Goal: Information Seeking & Learning: Learn about a topic

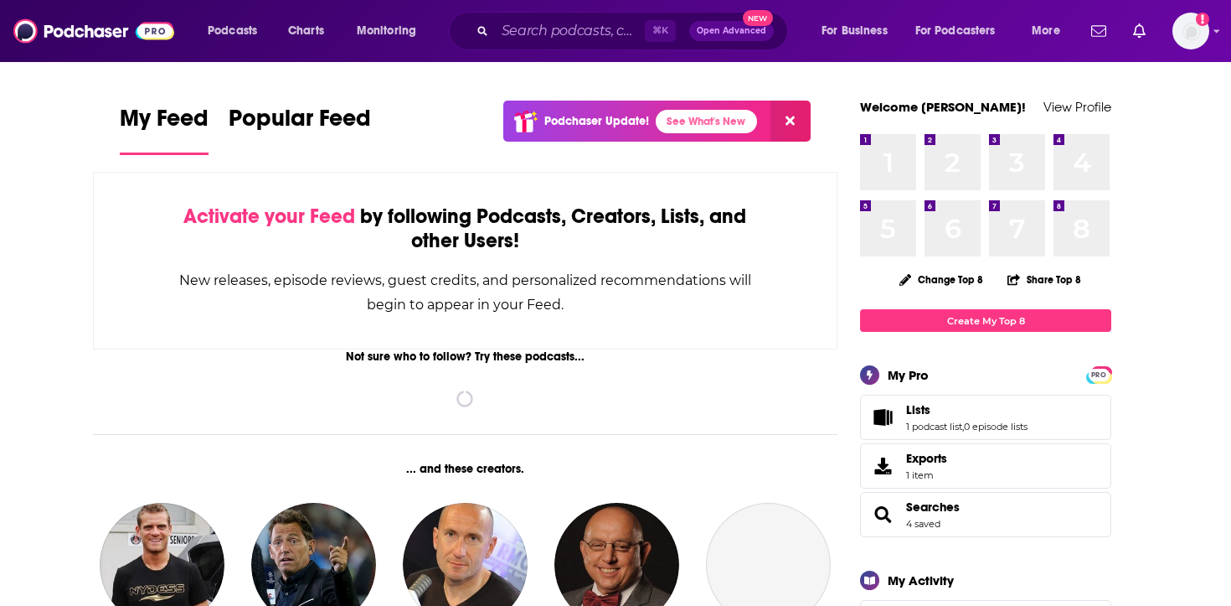
click at [579, 48] on div "⌘ K Open Advanced New" at bounding box center [618, 31] width 339 height 39
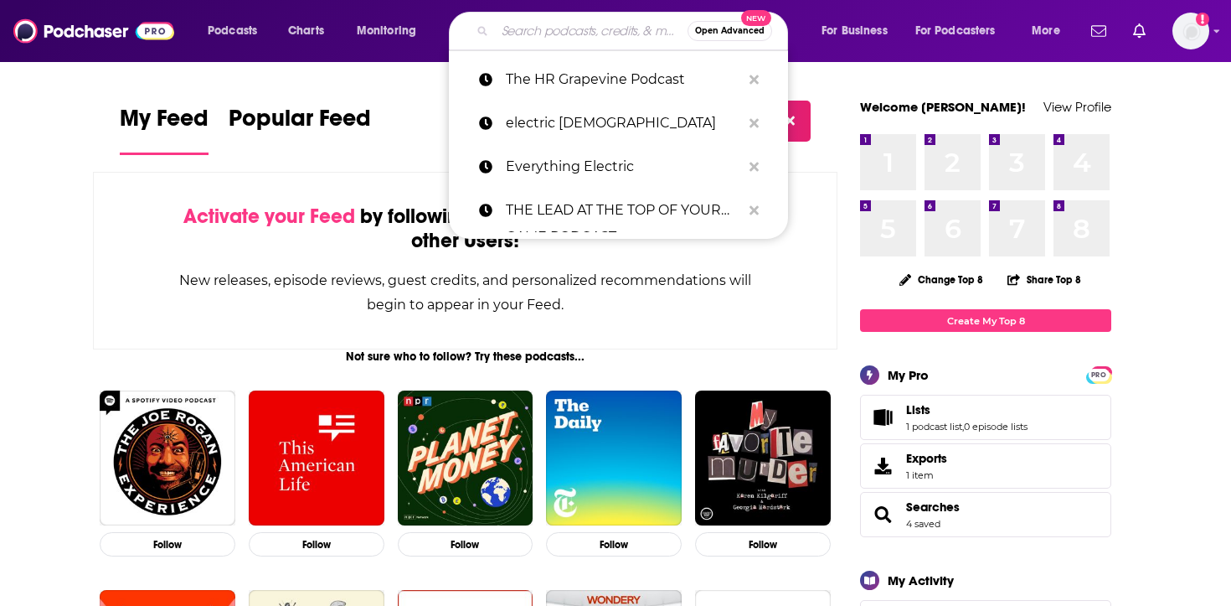
click at [563, 38] on input "Search podcasts, credits, & more..." at bounding box center [591, 31] width 193 height 27
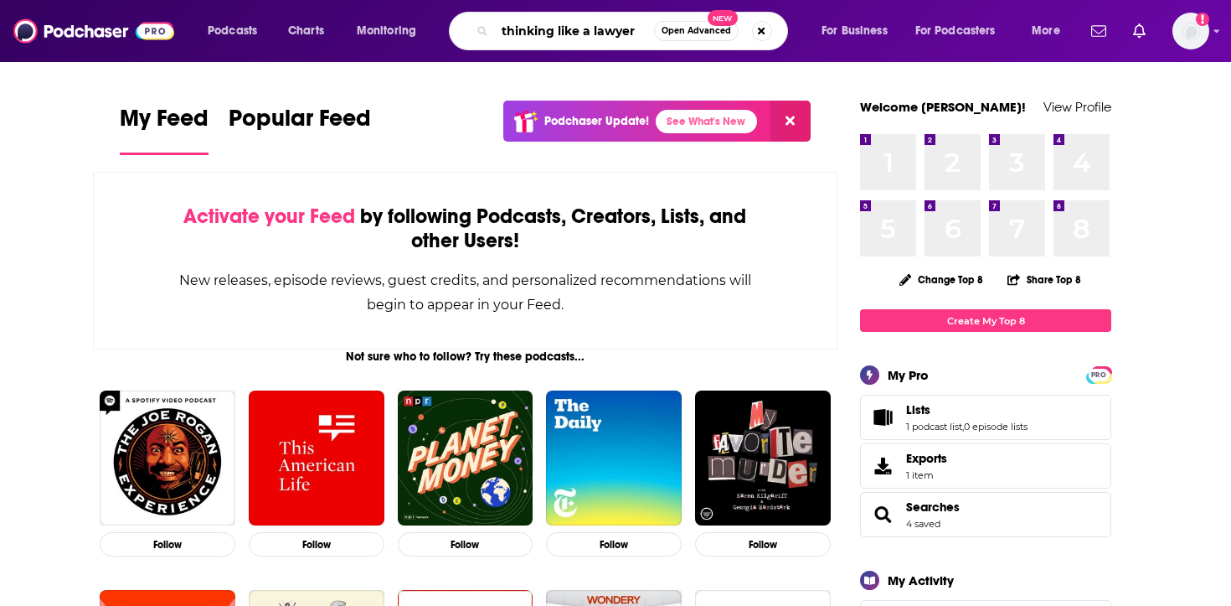
type input "thinking like a lawyer"
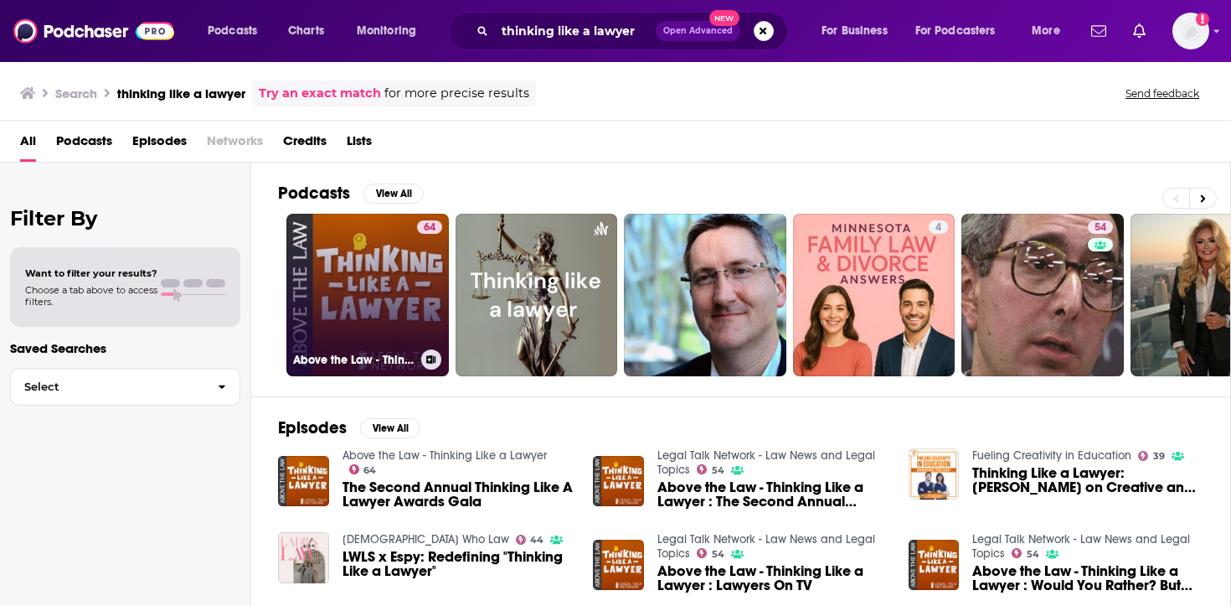
click at [401, 276] on link "64 Above the Law - Thinking Like a Lawyer" at bounding box center [367, 295] width 162 height 162
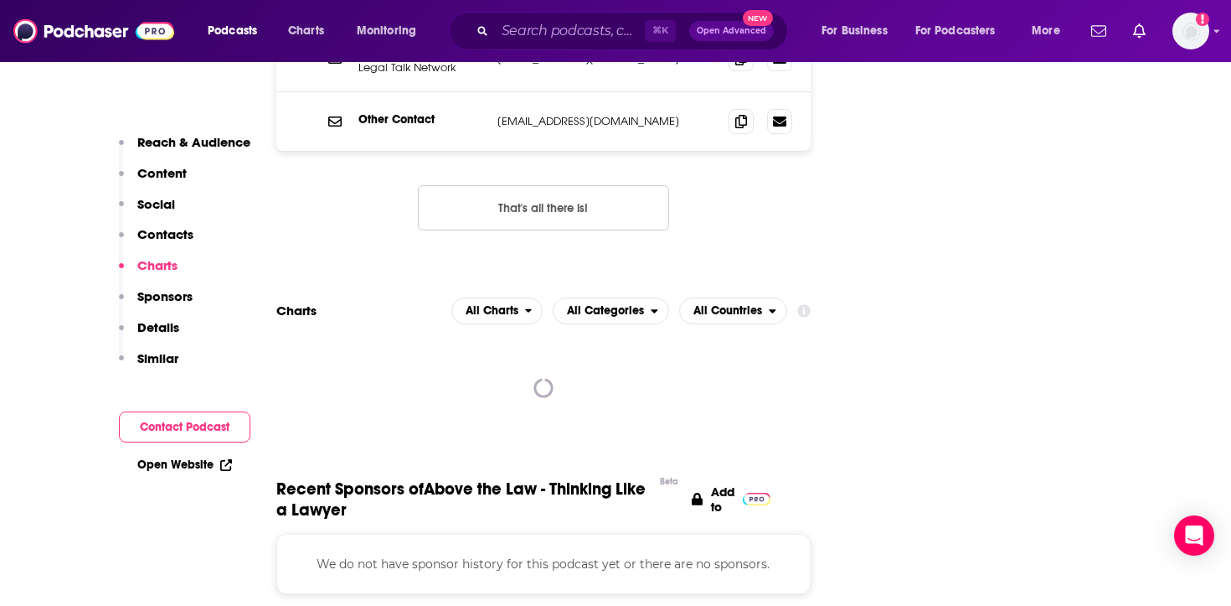
scroll to position [1942, 0]
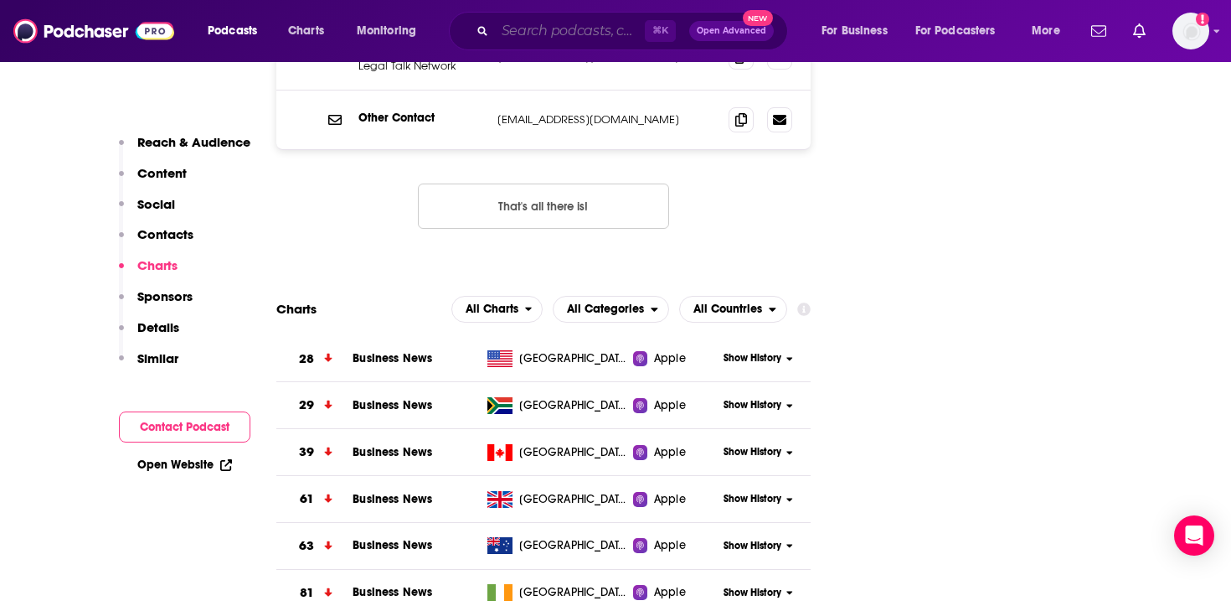
click at [565, 34] on input "Search podcasts, credits, & more..." at bounding box center [570, 31] width 150 height 27
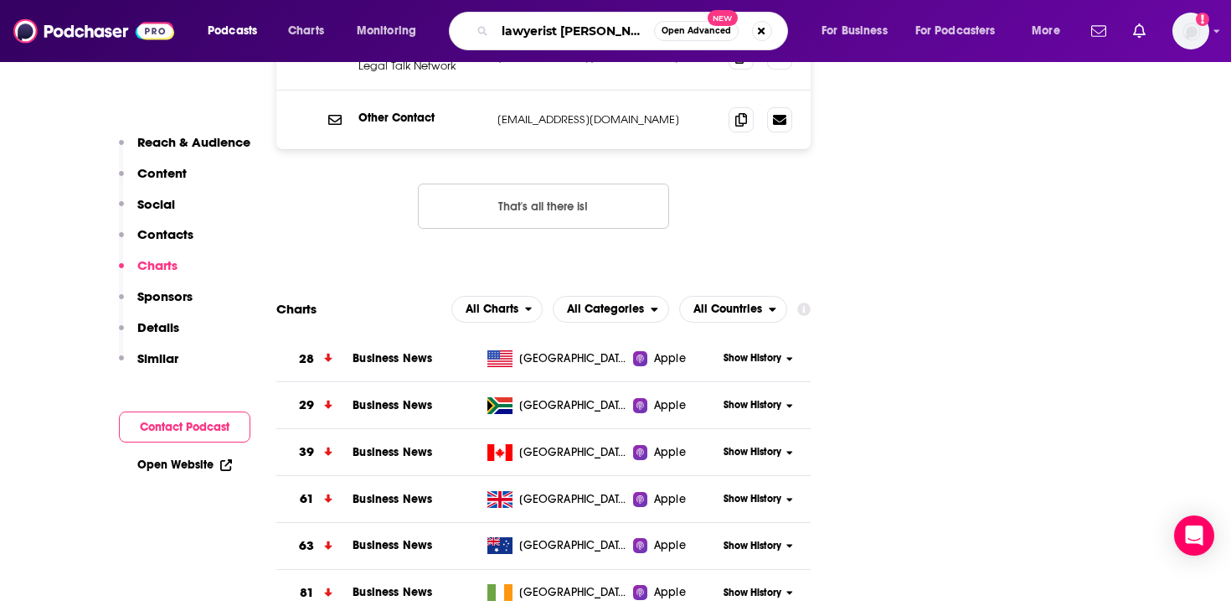
type input "lawyerist podcast"
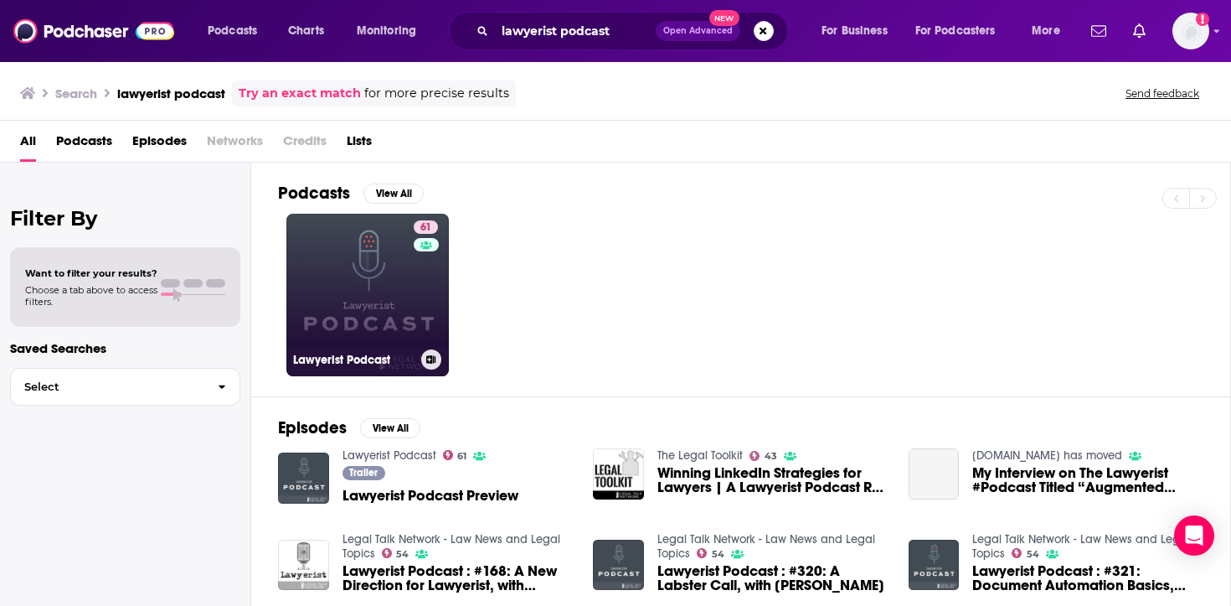
click at [389, 297] on link "61 Lawyerist Podcast" at bounding box center [367, 295] width 162 height 162
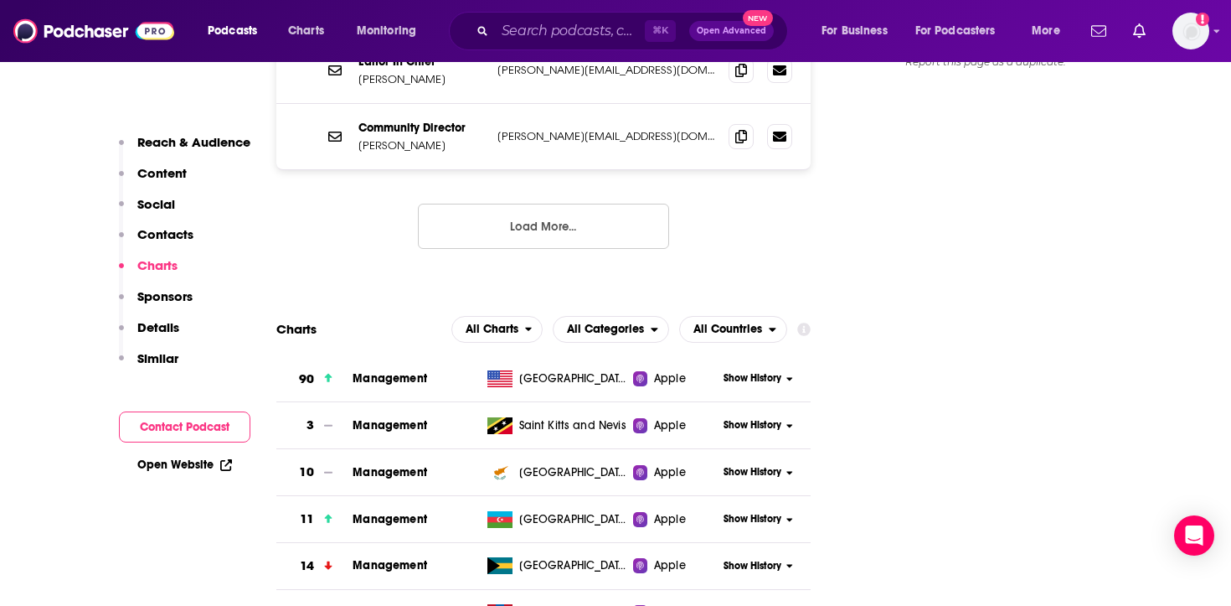
scroll to position [2040, 0]
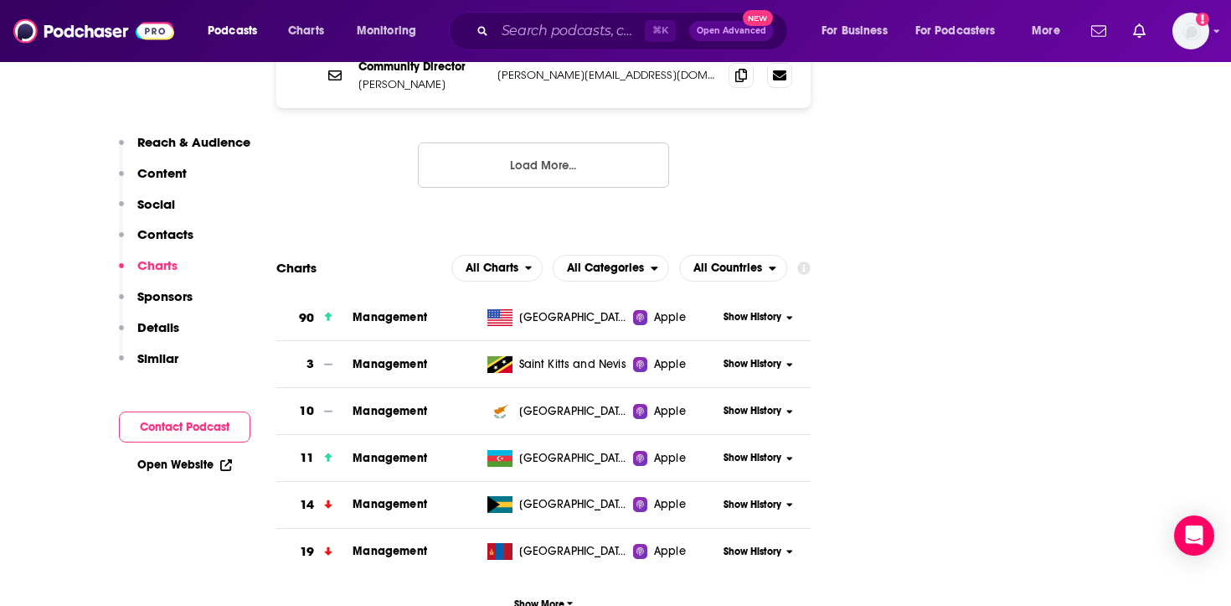
click at [565, 44] on div "⌘ K Open Advanced New" at bounding box center [618, 31] width 339 height 39
click at [563, 38] on input "Search podcasts, credits, & more..." at bounding box center [570, 31] width 150 height 27
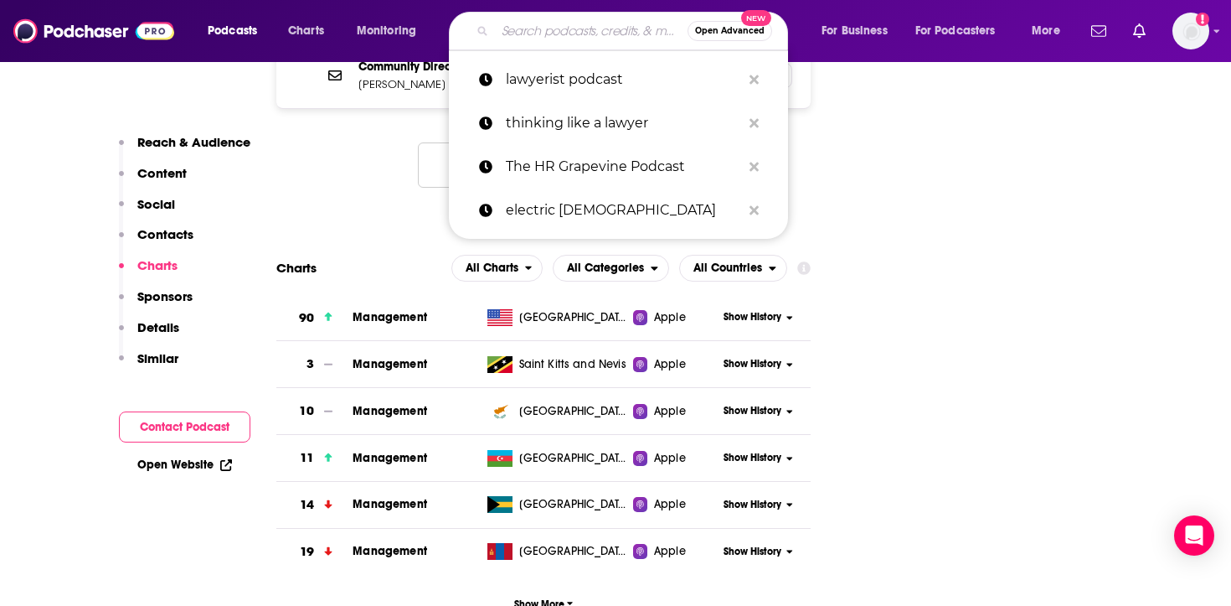
paste input "aba-journal-legal-rebels"
type input "aba-journal-legal-rebels"
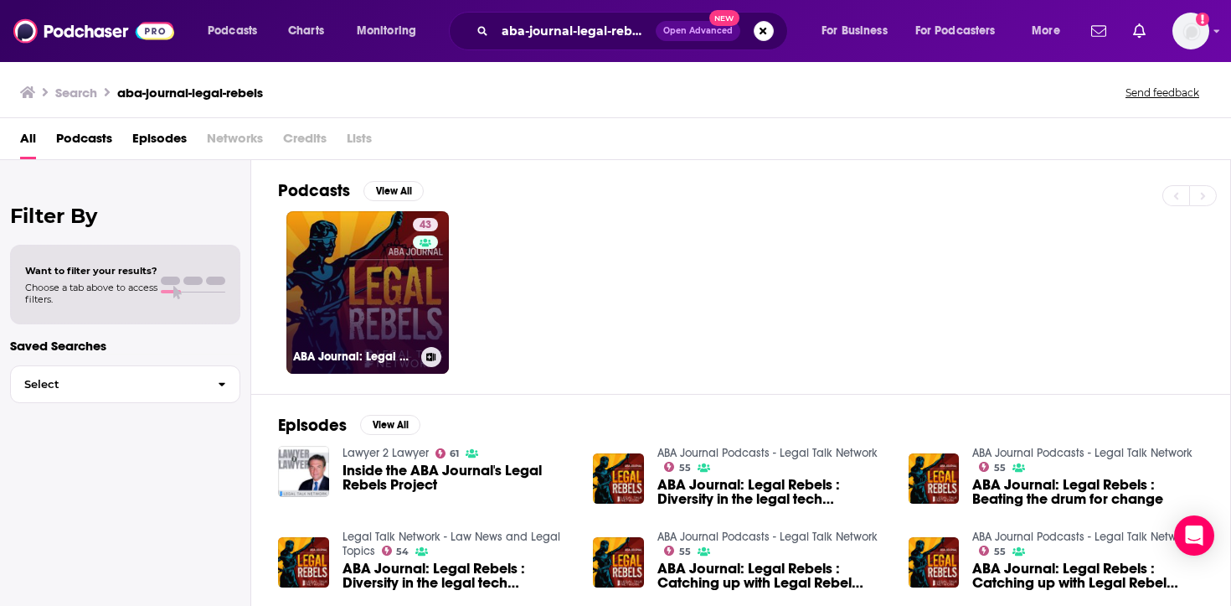
click at [374, 266] on link "43 ABA Journal: Legal Rebels" at bounding box center [367, 292] width 162 height 162
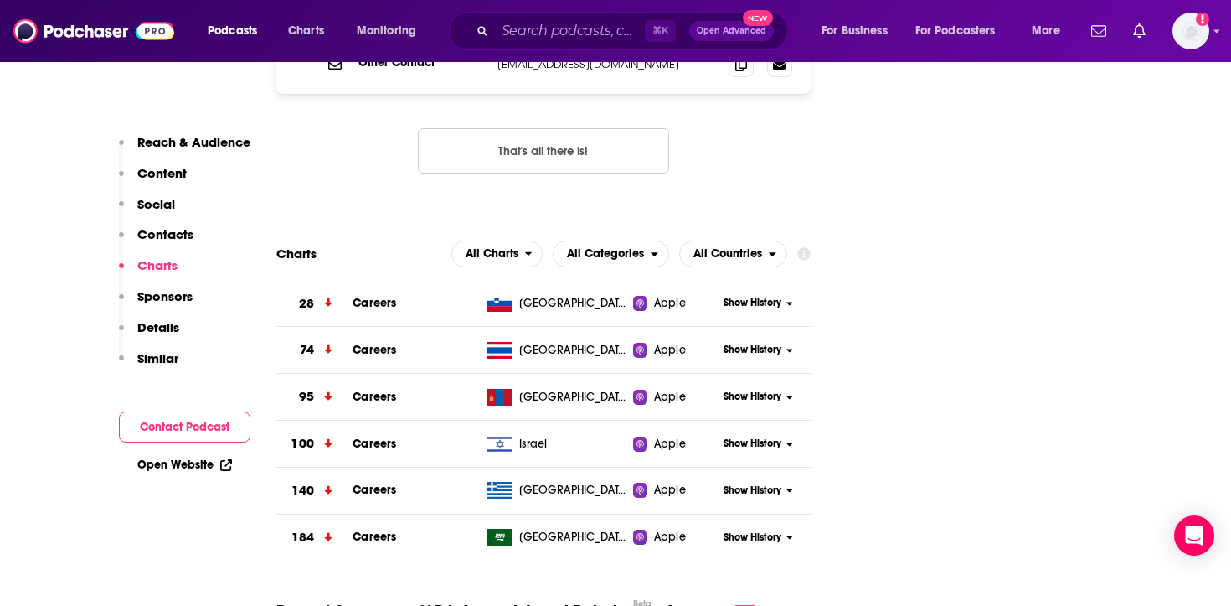
scroll to position [1790, 0]
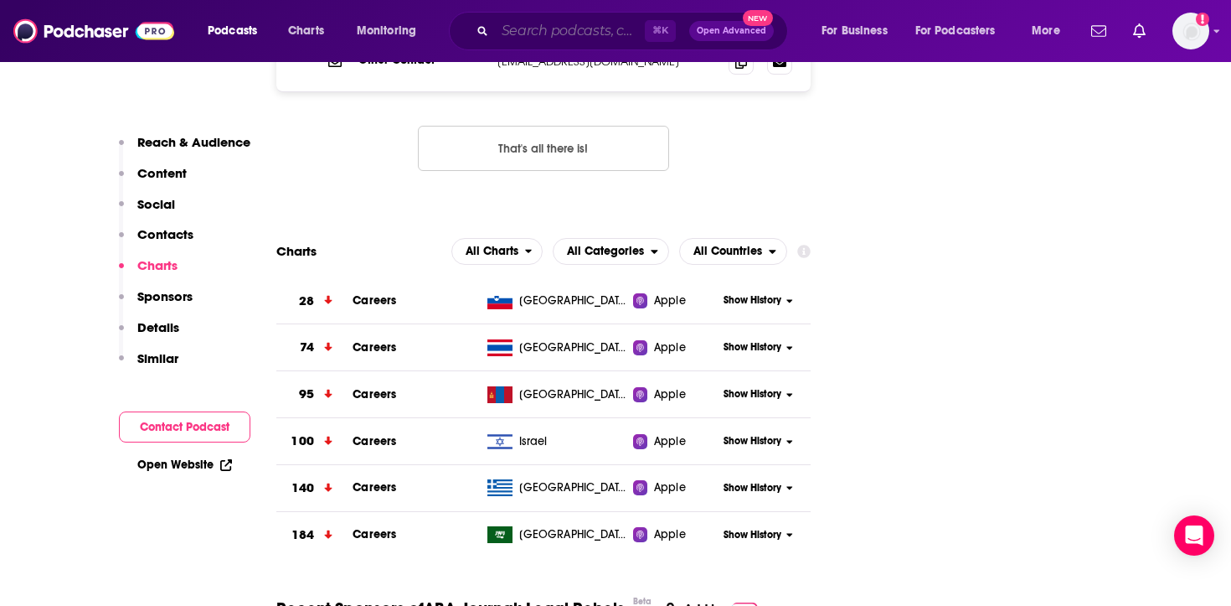
click at [604, 27] on input "Search podcasts, credits, & more..." at bounding box center [570, 31] width 150 height 27
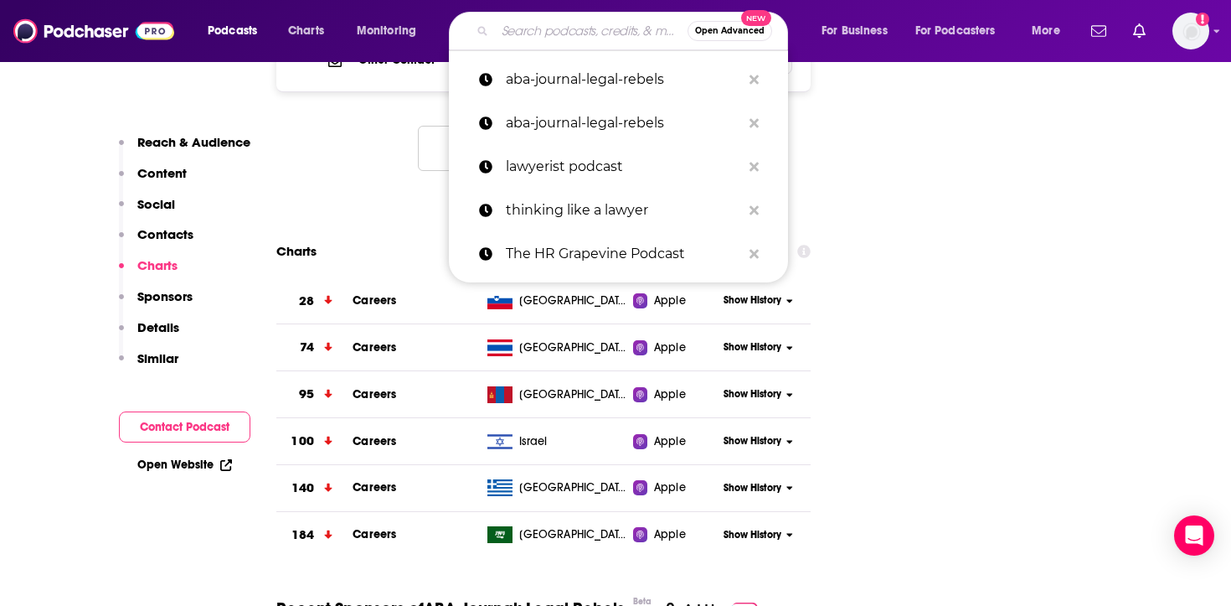
paste input "un-billable-hour"
type input "un-billable-hour"
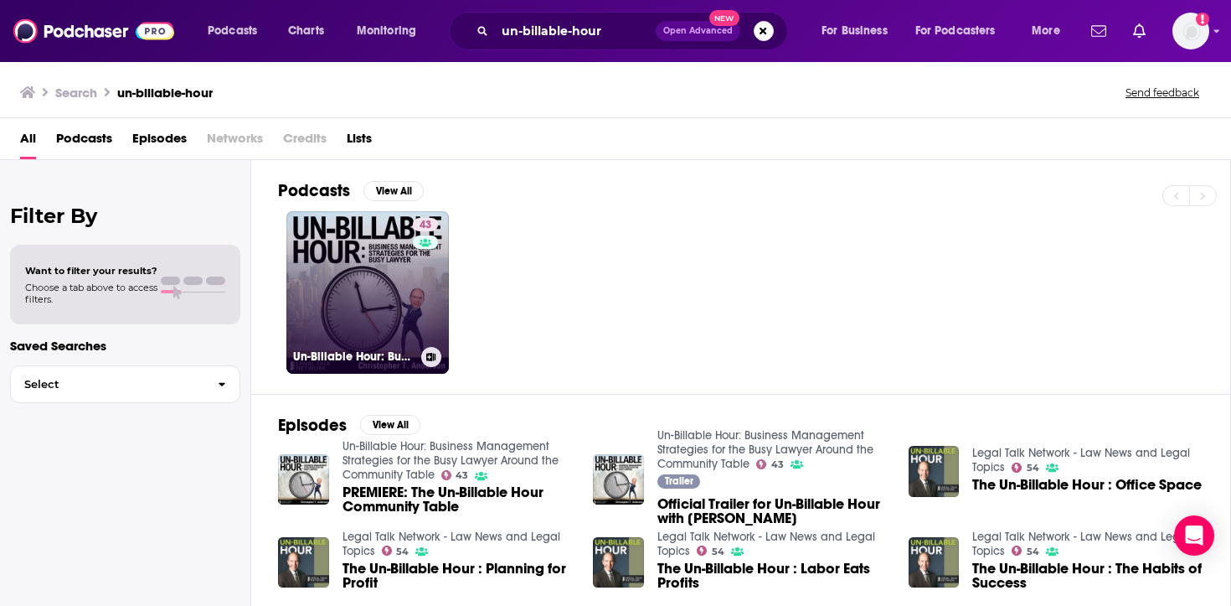
click at [319, 269] on link "43 Un-Billable Hour: Business Management Strategies for the Busy Lawyer Around …" at bounding box center [367, 292] width 162 height 162
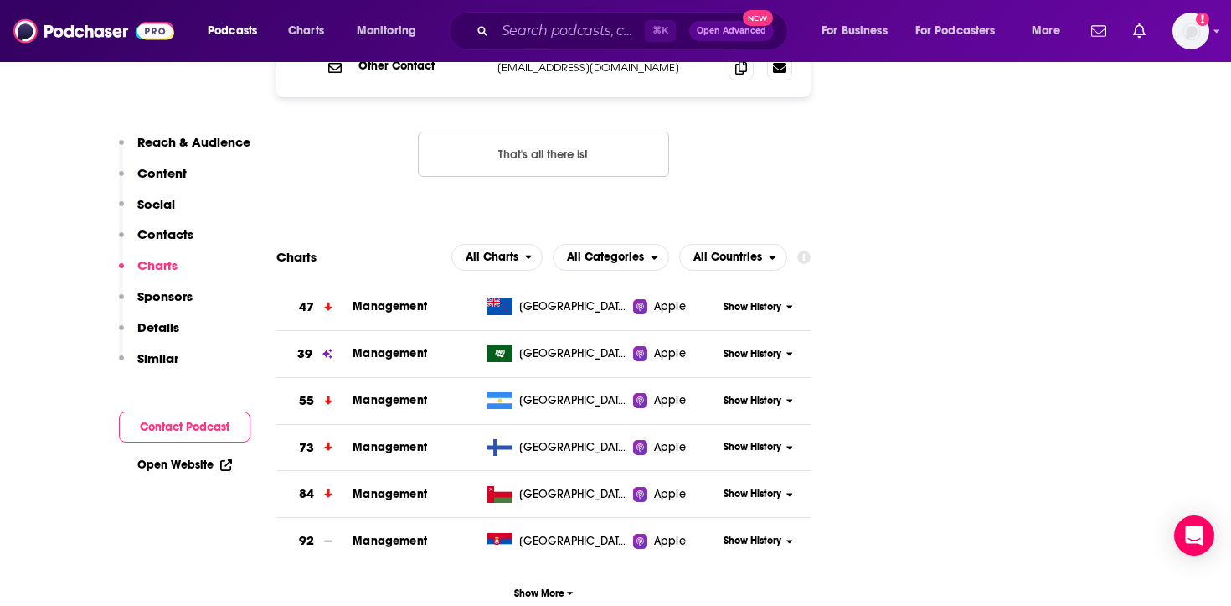
scroll to position [1758, 0]
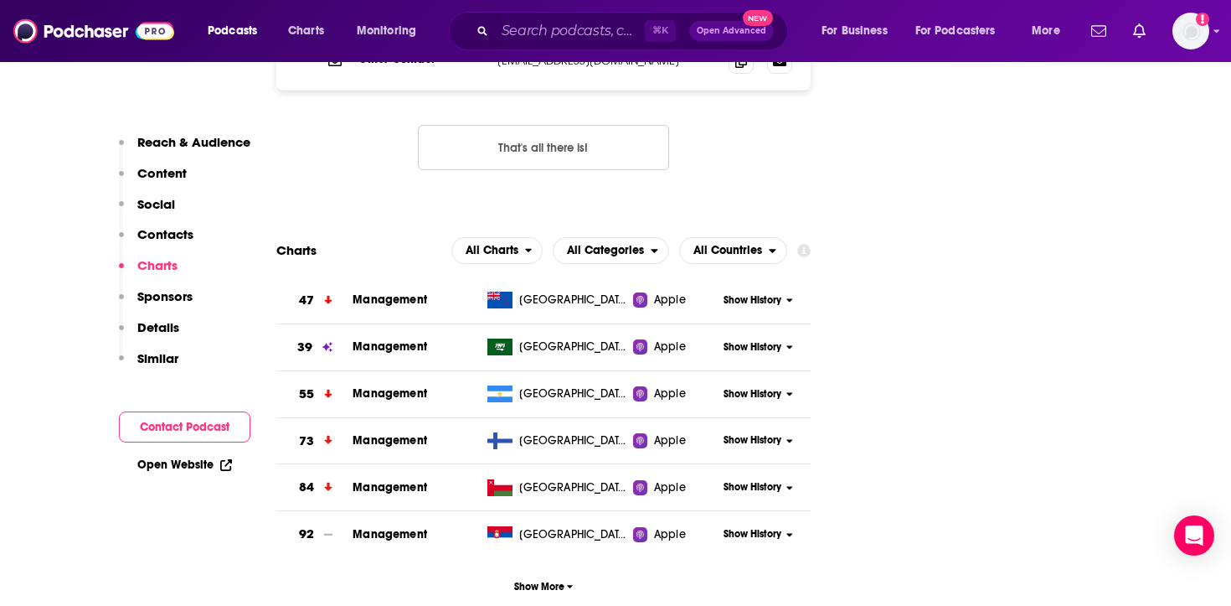
click at [599, 16] on div "⌘ K Open Advanced New" at bounding box center [618, 31] width 339 height 39
click at [599, 21] on input "Search podcasts, credits, & more..." at bounding box center [570, 31] width 150 height 27
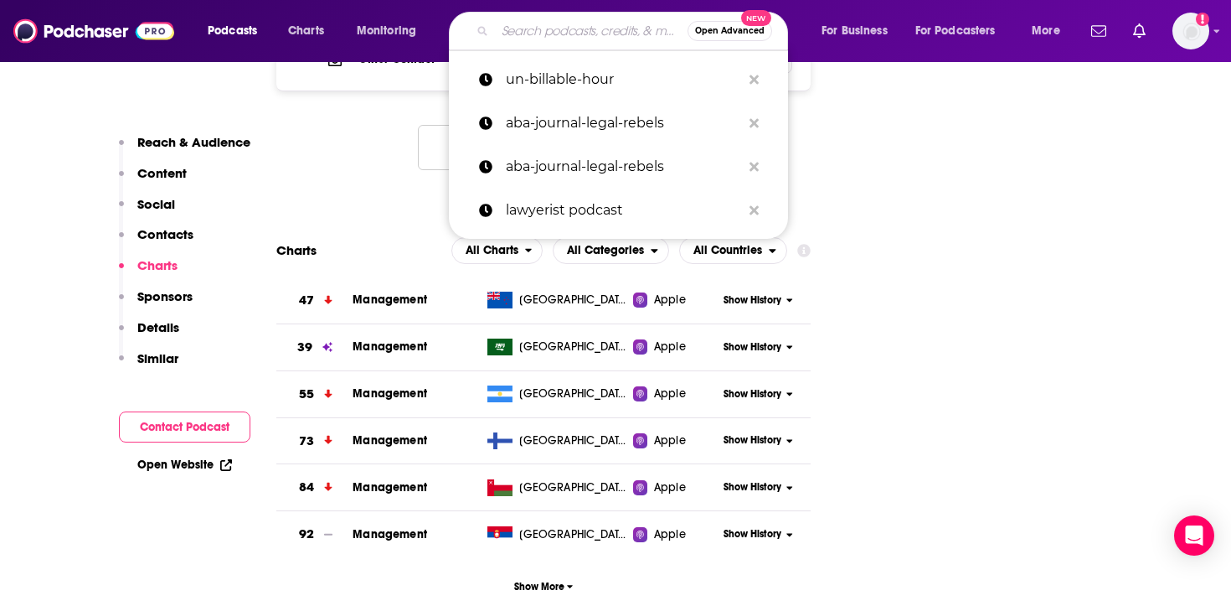
paste input "legal-toolkit"
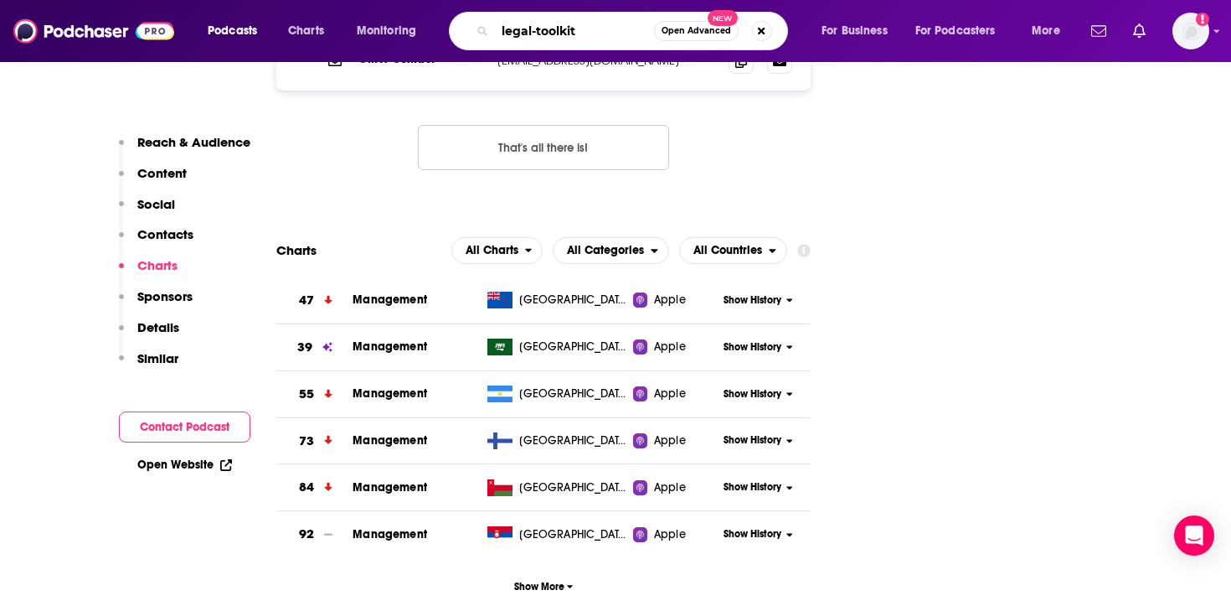
click at [533, 30] on input "legal-toolkit" at bounding box center [574, 31] width 159 height 27
type input "legal toolkit"
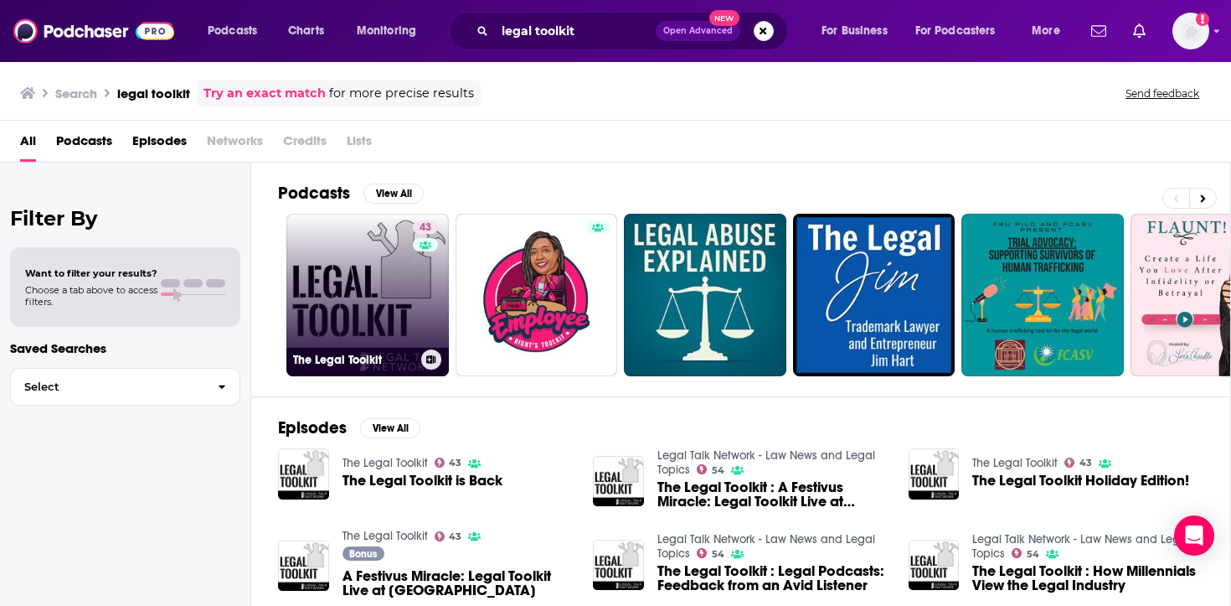
click at [369, 271] on link "43 The Legal Toolkit" at bounding box center [367, 295] width 162 height 162
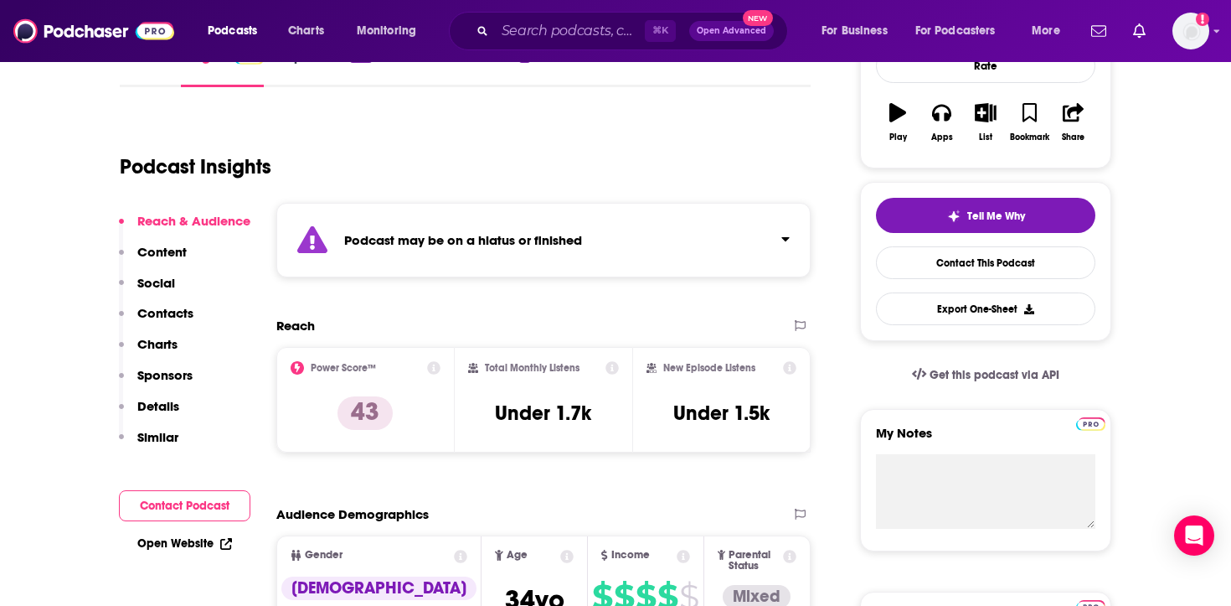
scroll to position [276, 0]
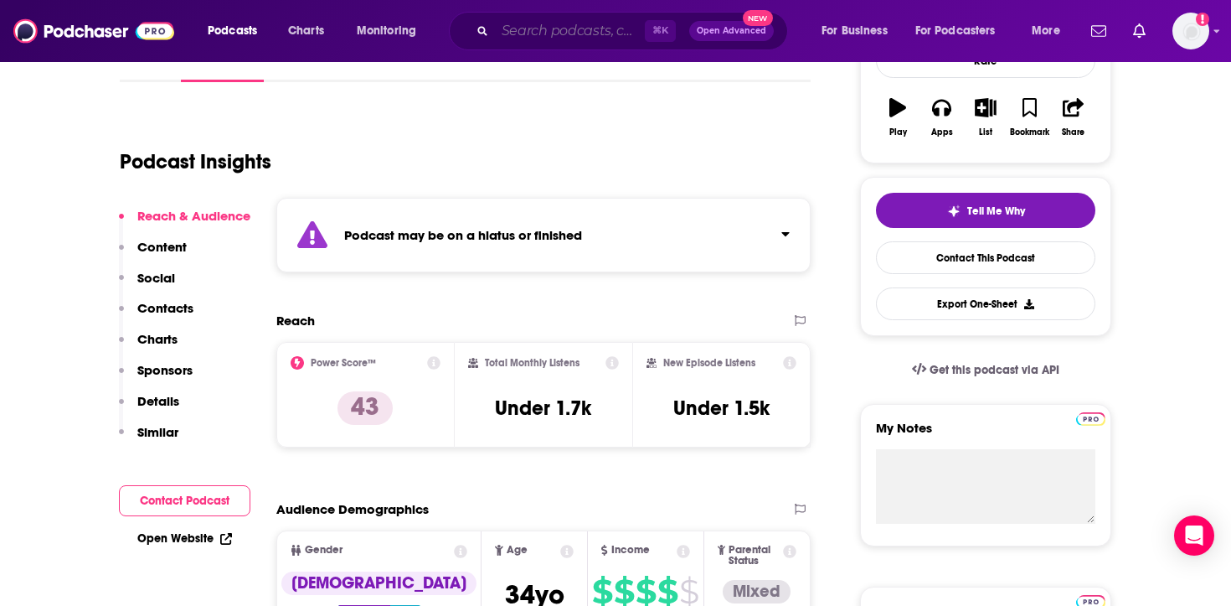
click at [537, 25] on input "Search podcasts, credits, & more..." at bounding box center [570, 31] width 150 height 27
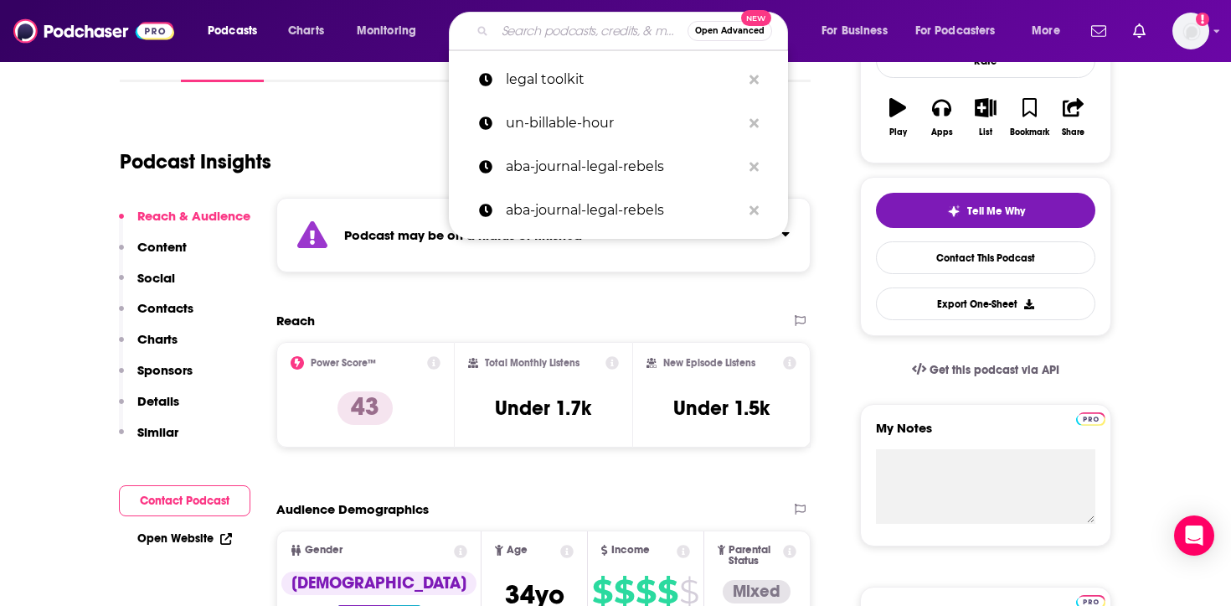
paste input "[PERSON_NAME]-half-legal-report"
type input "[PERSON_NAME]-half-legal-report"
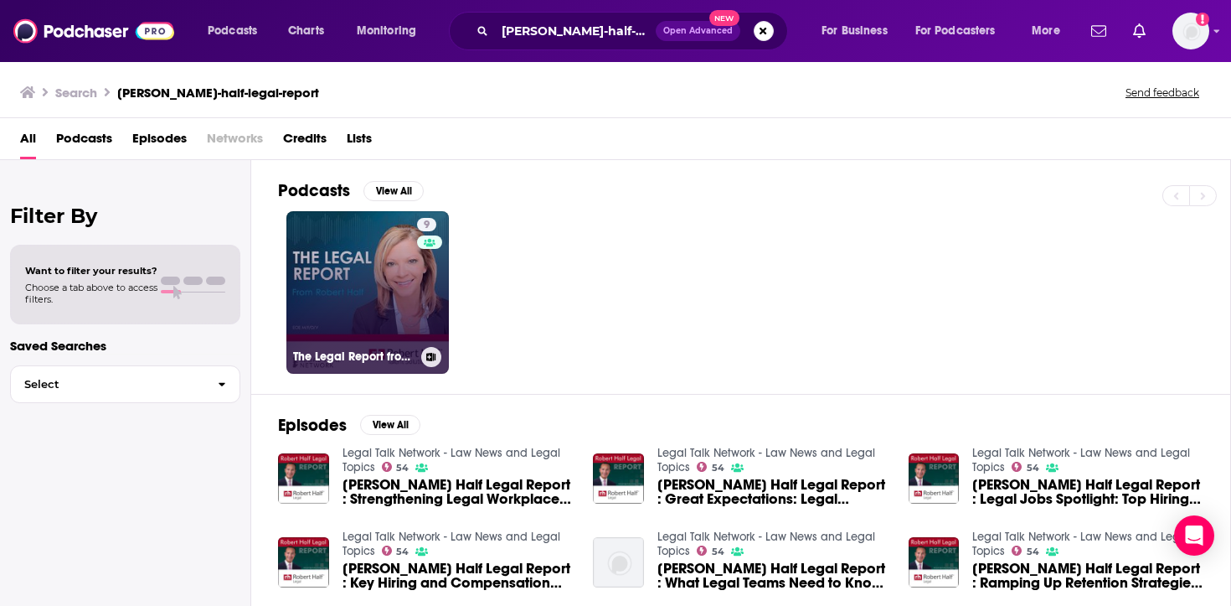
click at [409, 289] on link "9 The Legal Report from [PERSON_NAME]" at bounding box center [367, 292] width 162 height 162
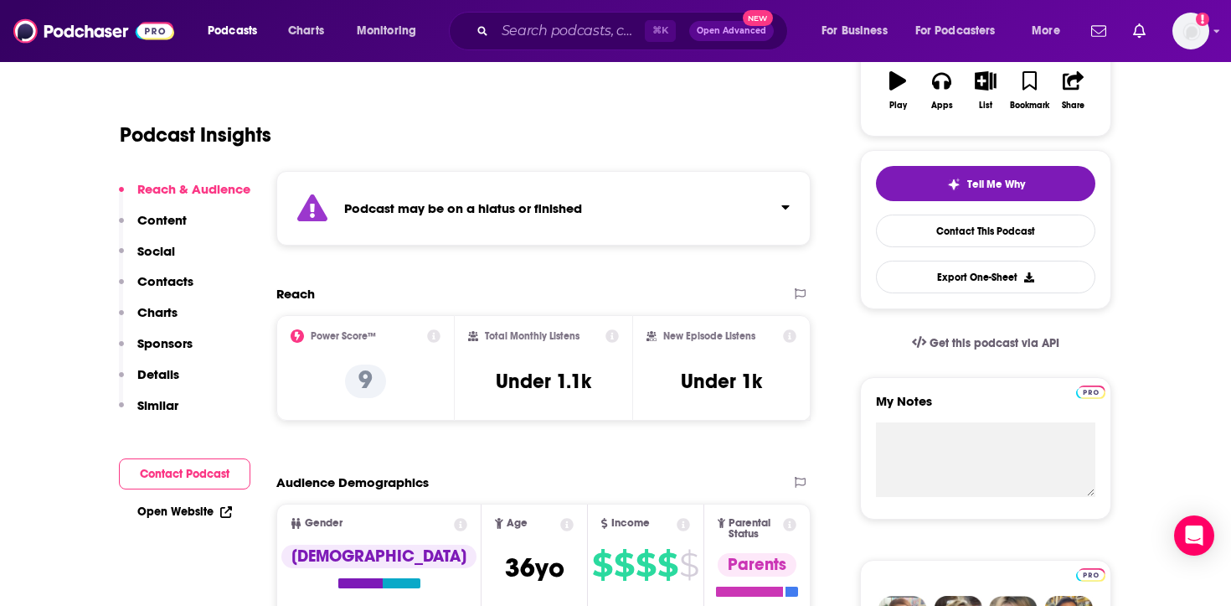
scroll to position [306, 0]
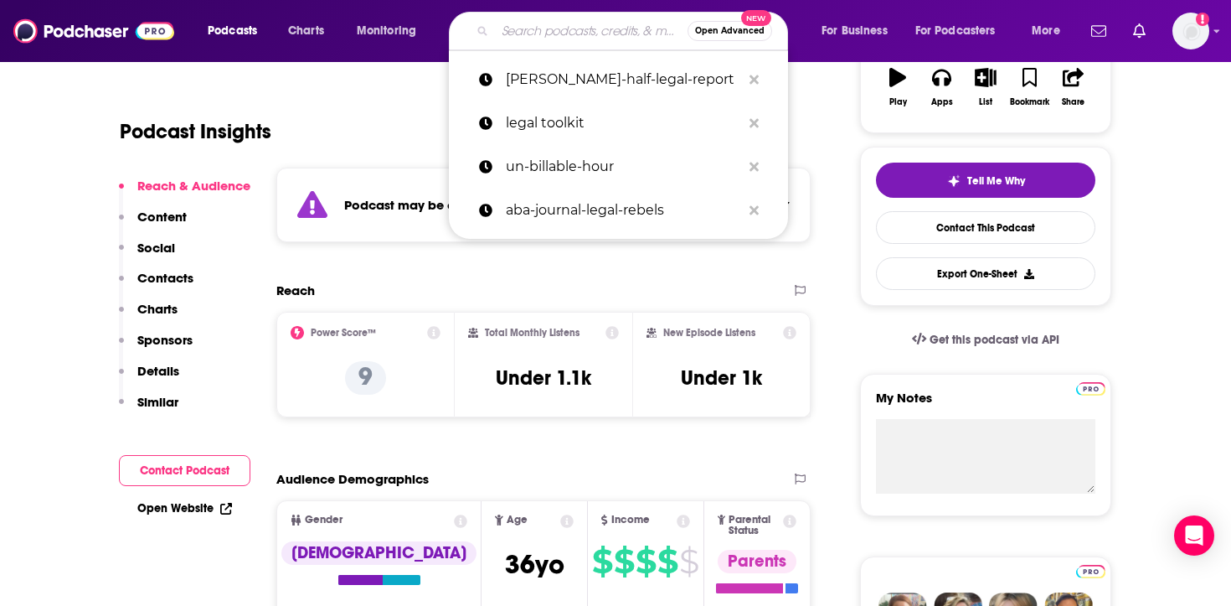
click at [555, 32] on input "Search podcasts, credits, & more..." at bounding box center [591, 31] width 193 height 27
paste input "state-bar-[US_STATE]-on-balance"
type input "state-bar-[US_STATE]-on-balance"
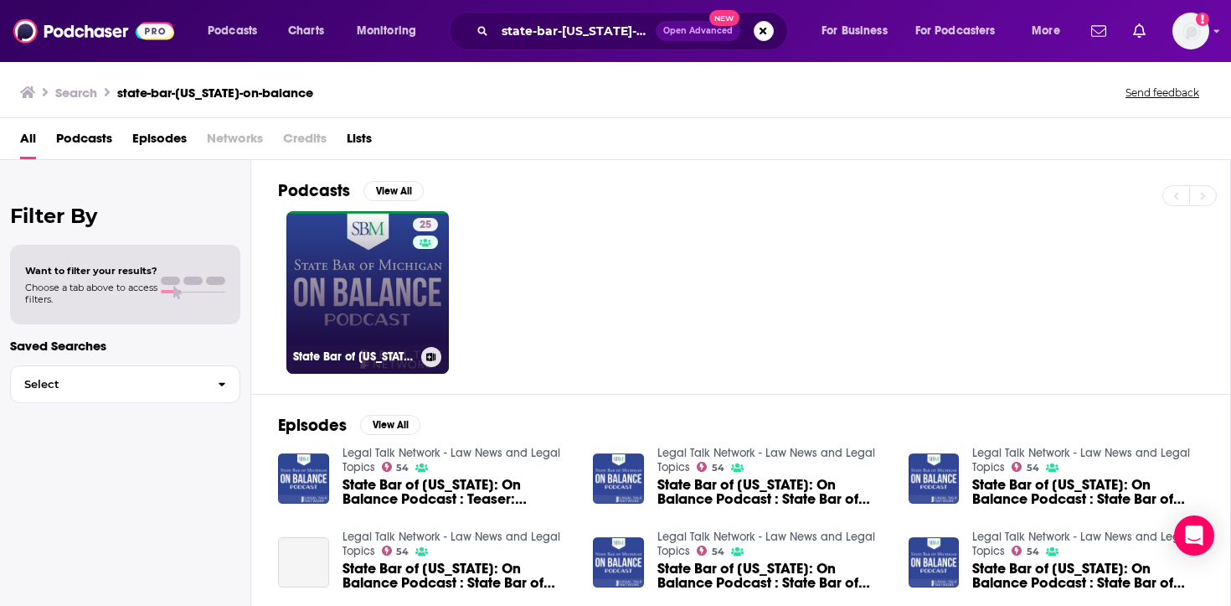
click at [363, 285] on link "25 State Bar of [US_STATE]: On Balance Podcast" at bounding box center [367, 292] width 162 height 162
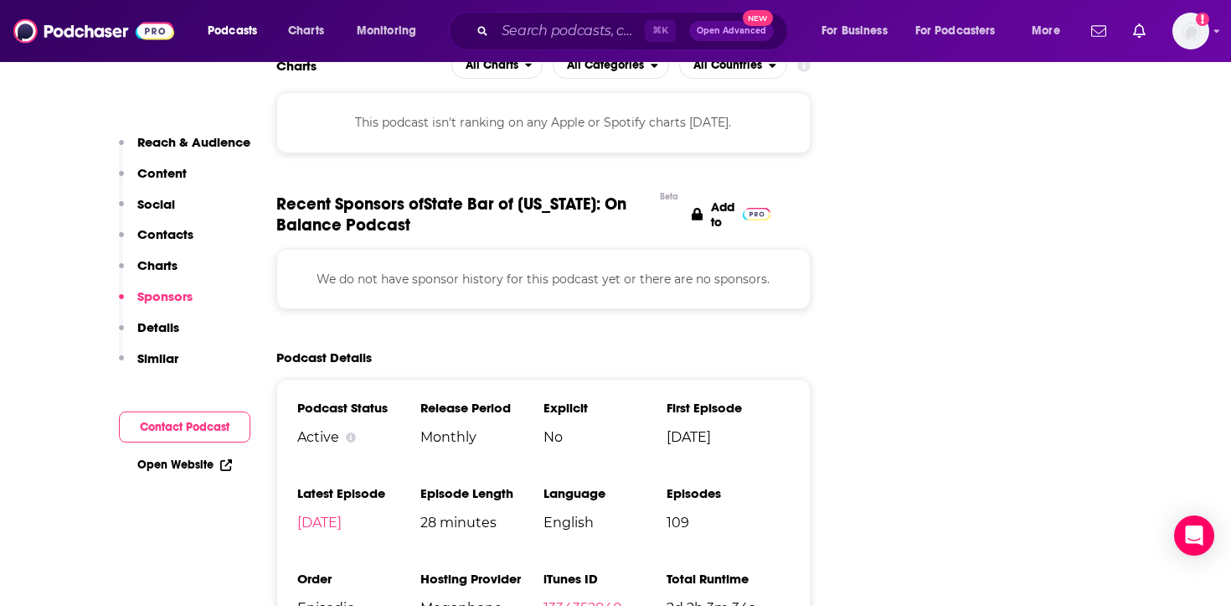
scroll to position [1501, 0]
